Goal: Task Accomplishment & Management: Manage account settings

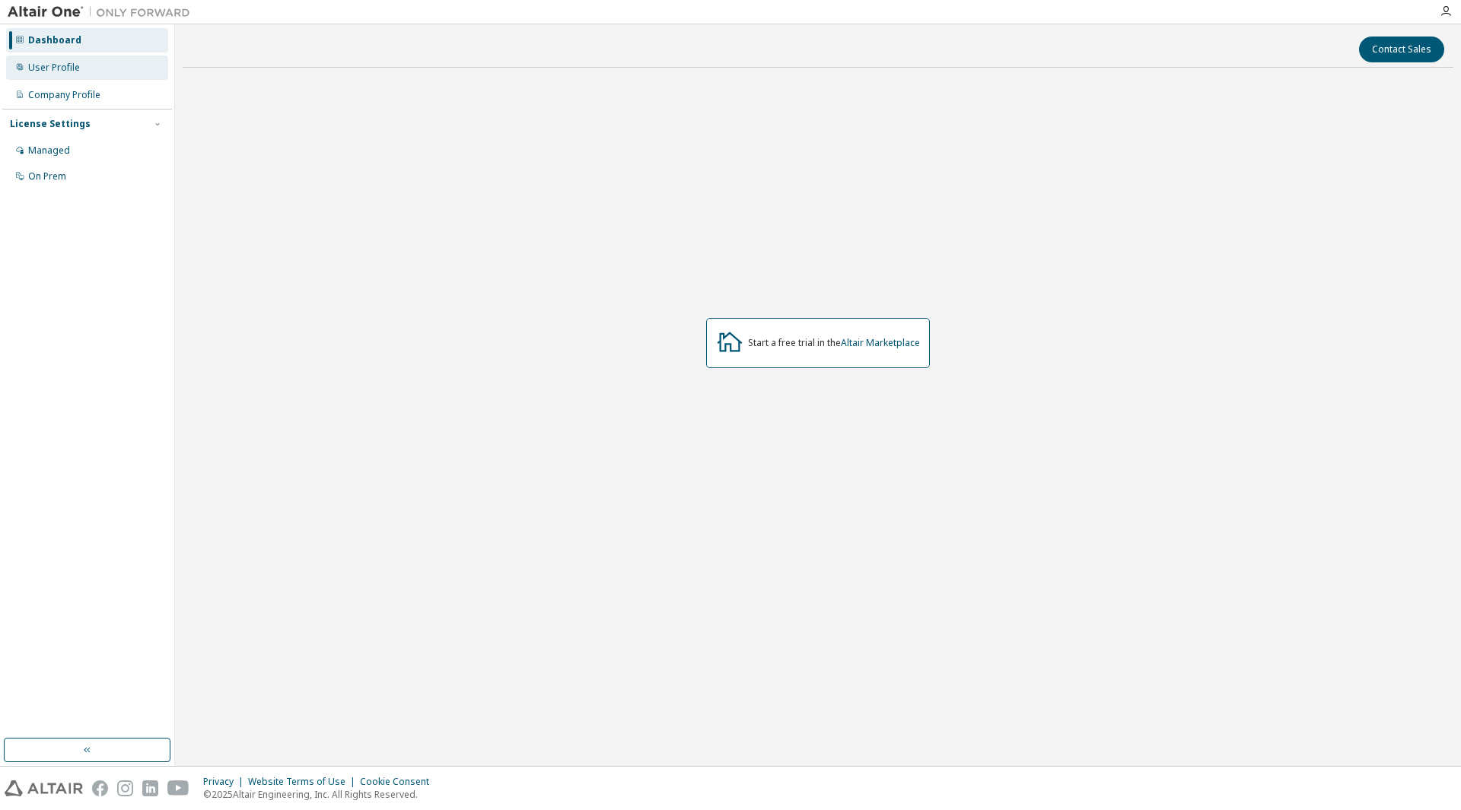
click at [63, 62] on div "User Profile" at bounding box center [54, 68] width 52 height 12
